Goal: Information Seeking & Learning: Learn about a topic

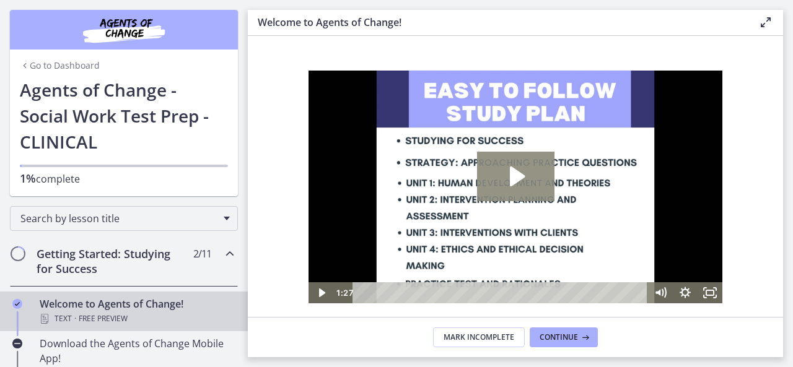
click at [507, 170] on icon "Play Video: c1o6hcmjueu5qasqsu00.mp4" at bounding box center [515, 177] width 77 height 50
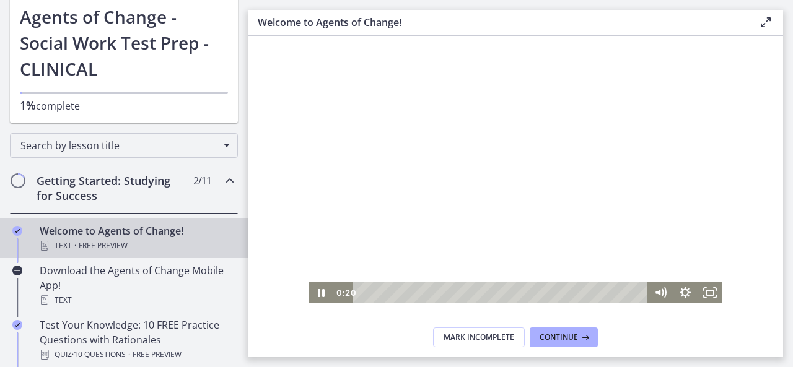
scroll to position [74, 0]
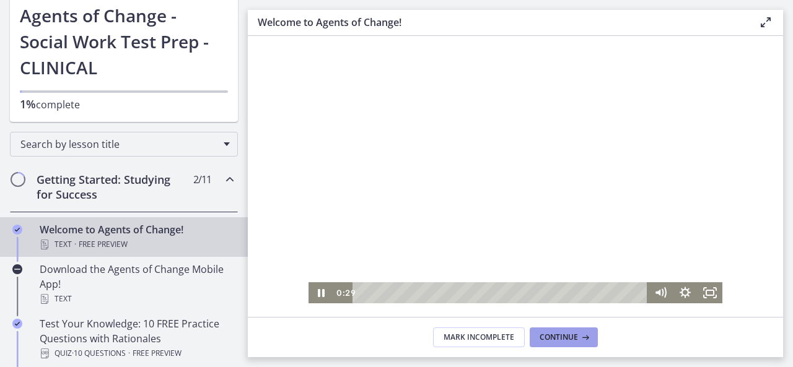
click at [576, 336] on span "Continue" at bounding box center [559, 338] width 38 height 10
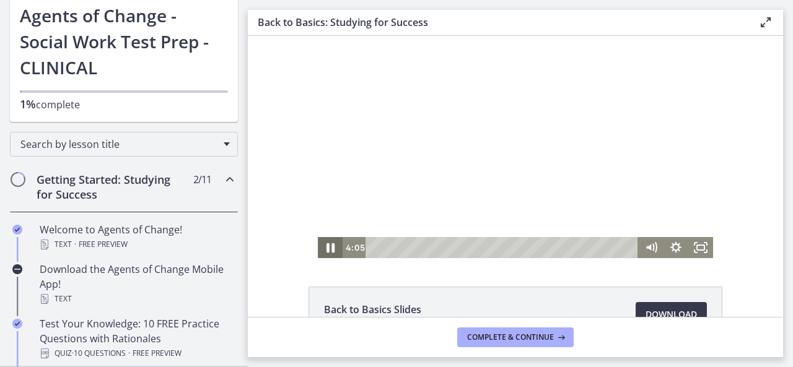
click at [327, 247] on icon "Pause" at bounding box center [330, 248] width 8 height 10
click at [484, 279] on div "Back to Basics Slides 95.2 KB Download Opens in a new window Study Plan Templat…" at bounding box center [515, 176] width 535 height 281
click at [551, 231] on div at bounding box center [515, 147] width 395 height 222
click at [323, 254] on icon "Pause" at bounding box center [330, 247] width 25 height 21
click at [323, 253] on icon "Play Video" at bounding box center [330, 247] width 25 height 21
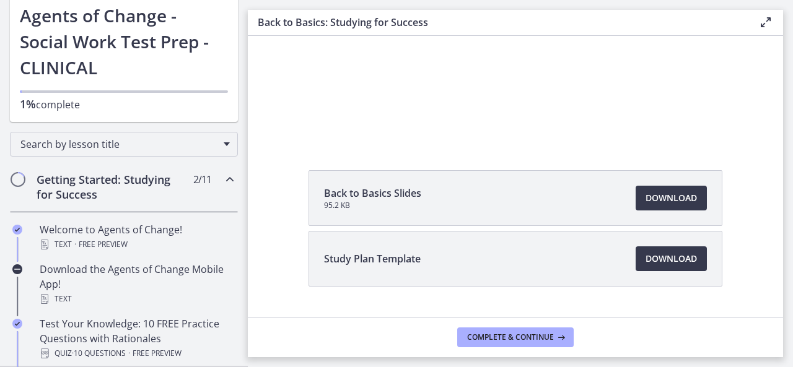
scroll to position [144, 0]
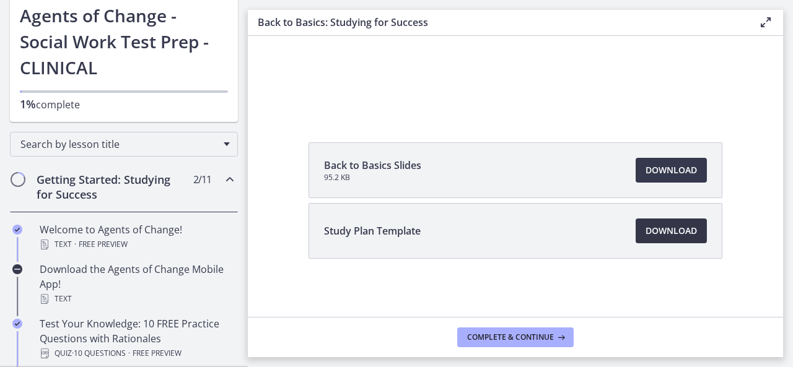
click at [646, 228] on span "Download Opens in a new window" at bounding box center [671, 231] width 51 height 15
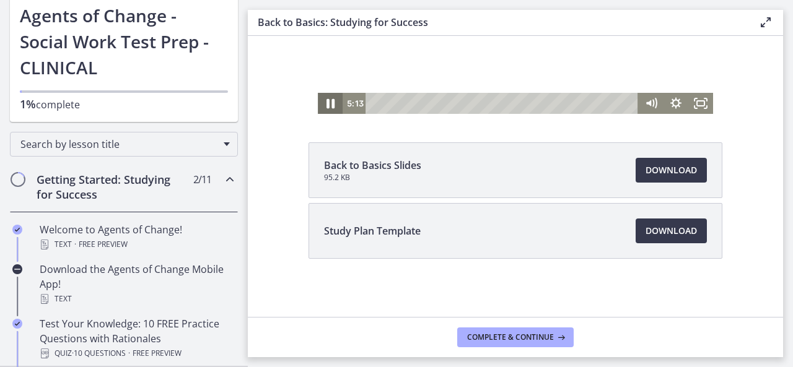
click at [328, 103] on icon "Pause" at bounding box center [330, 104] width 8 height 10
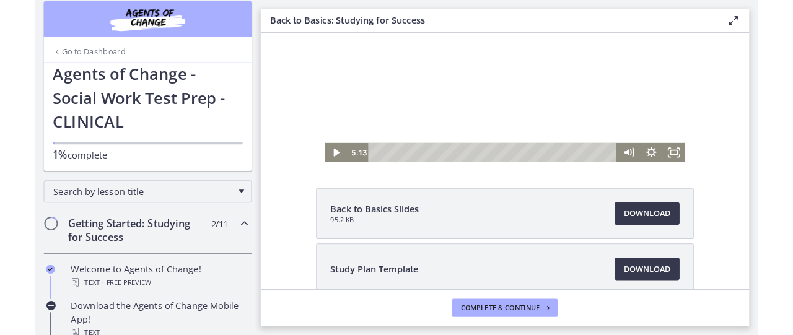
scroll to position [70, 0]
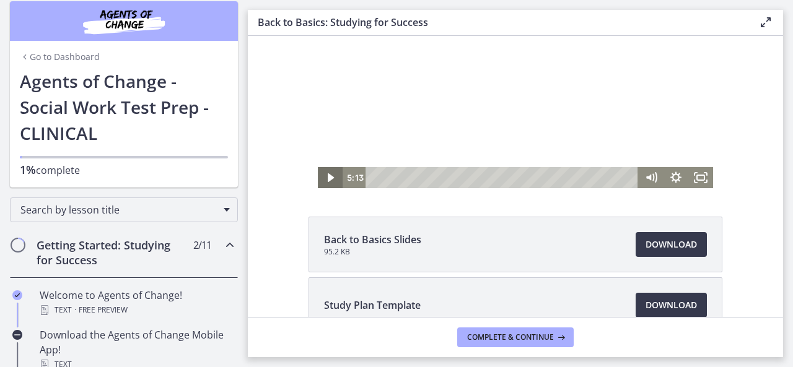
click at [328, 179] on icon "Play Video" at bounding box center [331, 177] width 6 height 9
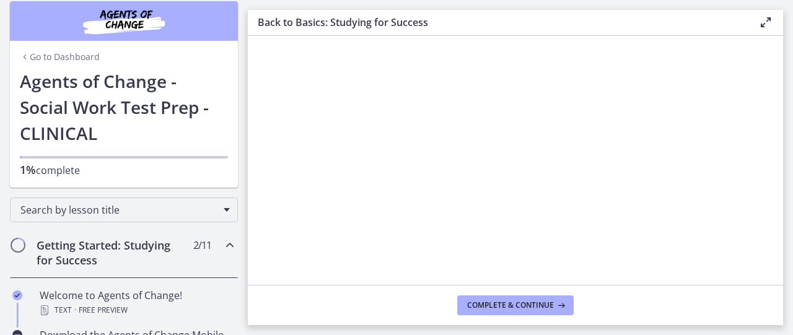
scroll to position [0, 0]
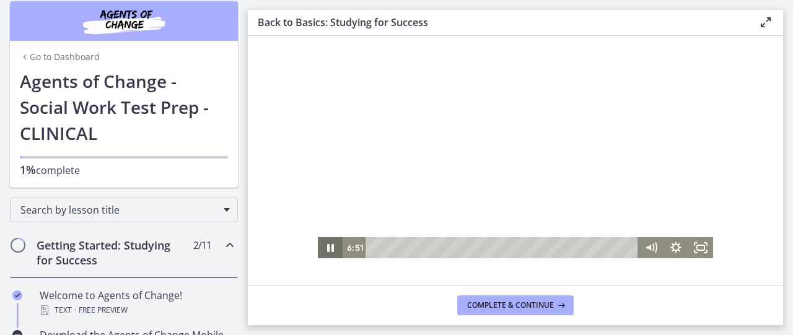
click at [327, 250] on icon "Pause" at bounding box center [330, 248] width 7 height 8
click at [768, 24] on icon at bounding box center [765, 22] width 15 height 15
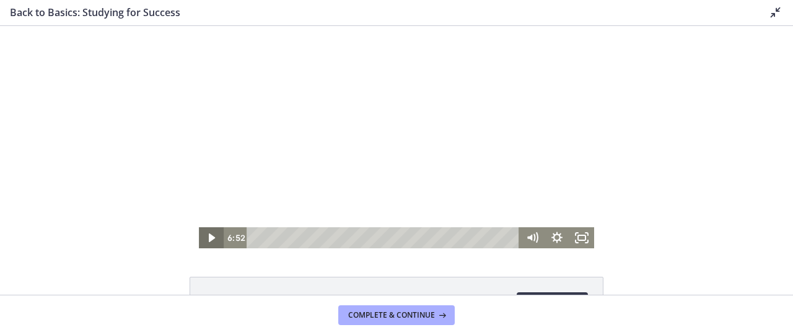
click at [209, 239] on icon "Play Video" at bounding box center [212, 238] width 6 height 9
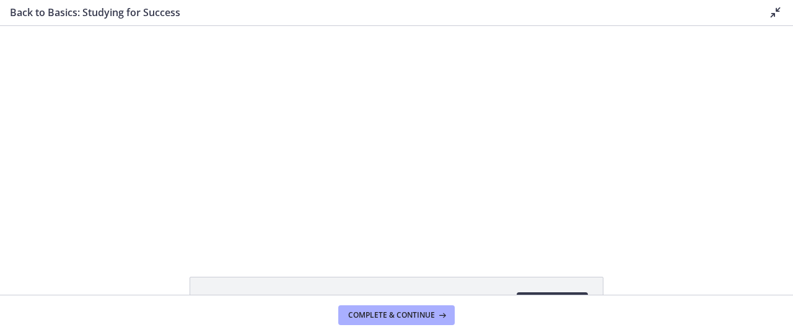
drag, startPoint x: 791, startPoint y: 132, endPoint x: 763, endPoint y: 104, distance: 39.0
click at [699, 180] on div "Click for sound @keyframes VOLUME_SMALL_WAVE_FLASH { 0% { opacity: 0; } 33% { o…" at bounding box center [396, 137] width 793 height 222
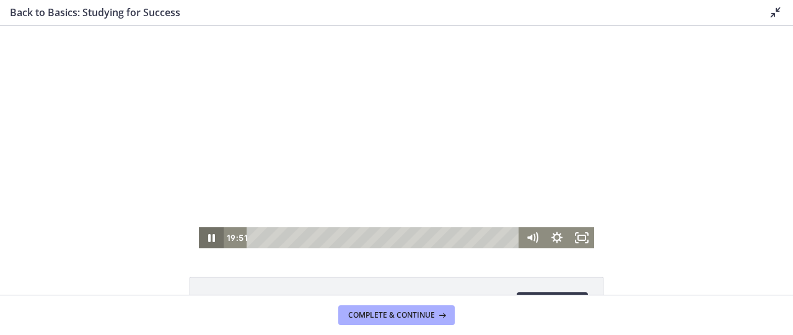
click at [206, 240] on icon "Pause" at bounding box center [211, 237] width 25 height 21
click at [211, 237] on icon "Play Video" at bounding box center [211, 237] width 25 height 21
click at [202, 238] on icon "Pause" at bounding box center [211, 237] width 25 height 21
click at [575, 242] on icon "Fullscreen" at bounding box center [581, 237] width 25 height 21
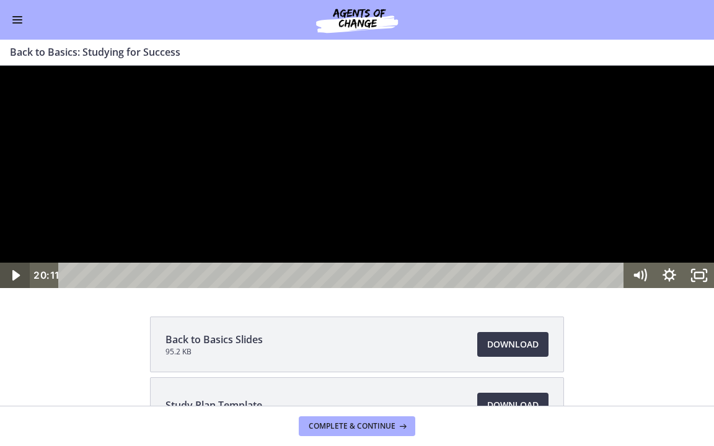
click at [14, 281] on icon "Play Video" at bounding box center [15, 275] width 7 height 11
click at [11, 281] on icon "Pause" at bounding box center [15, 276] width 8 height 10
click at [14, 288] on icon "Play Video" at bounding box center [16, 275] width 30 height 25
click at [13, 281] on icon "Pause" at bounding box center [15, 276] width 8 height 10
click at [11, 291] on icon "Play Video" at bounding box center [16, 275] width 36 height 30
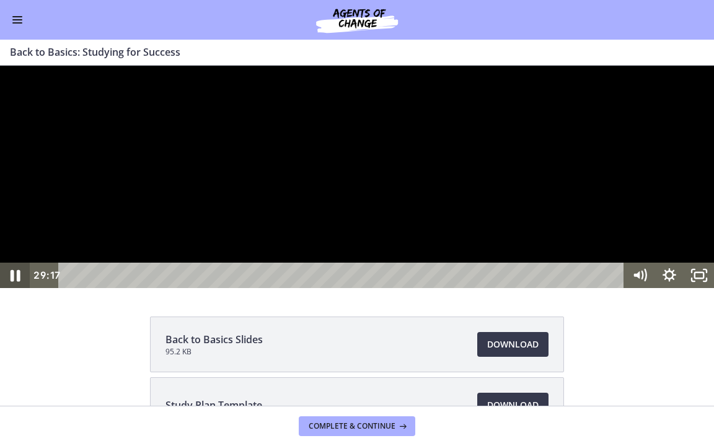
click at [6, 291] on icon "Pause" at bounding box center [15, 275] width 36 height 30
click at [11, 291] on icon "Play Video" at bounding box center [16, 275] width 36 height 30
click at [8, 288] on icon "Pause" at bounding box center [15, 275] width 30 height 25
click at [8, 291] on icon "Play Video" at bounding box center [16, 275] width 36 height 30
click at [9, 291] on icon "Pause" at bounding box center [15, 275] width 36 height 30
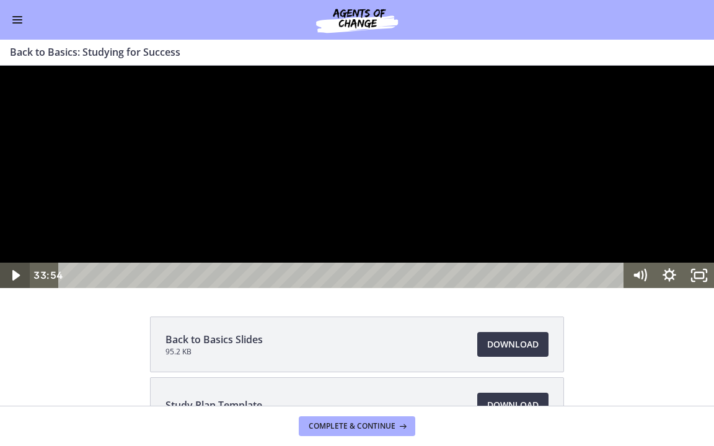
click at [9, 288] on icon "Play Video" at bounding box center [16, 275] width 30 height 25
click at [19, 288] on icon "Play Video" at bounding box center [16, 275] width 30 height 25
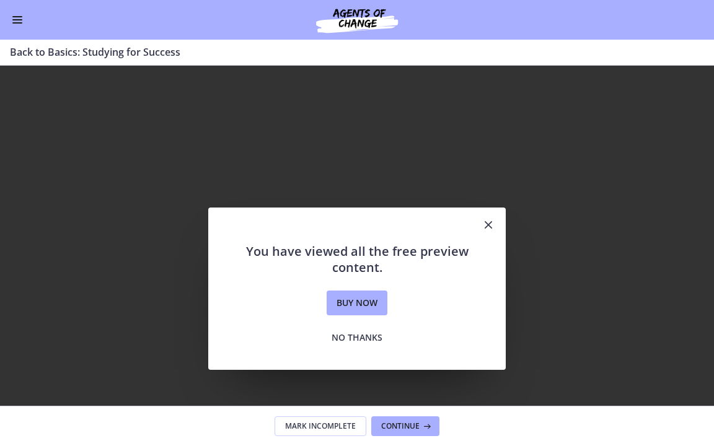
click at [696, 367] on icon "Fullscreen" at bounding box center [699, 454] width 30 height 25
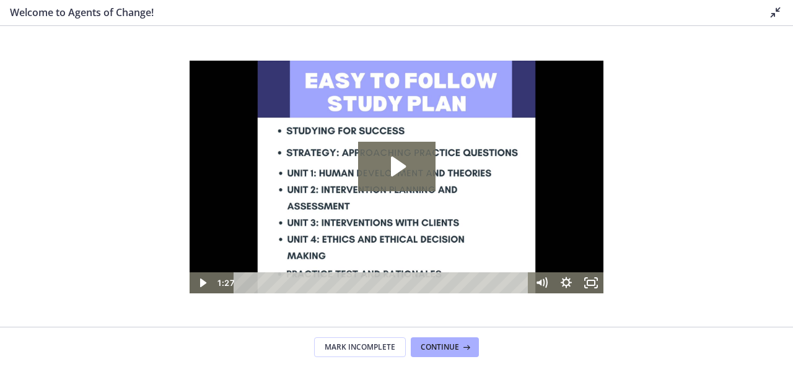
click at [781, 7] on icon at bounding box center [775, 12] width 15 height 15
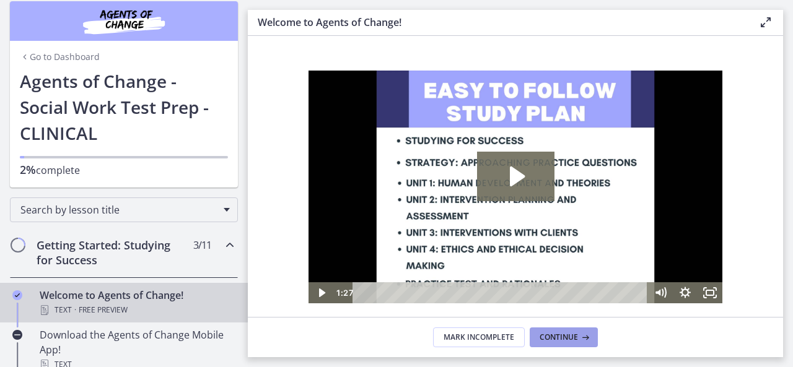
click at [558, 343] on span "Continue" at bounding box center [559, 338] width 38 height 10
